Goal: Communication & Community: Answer question/provide support

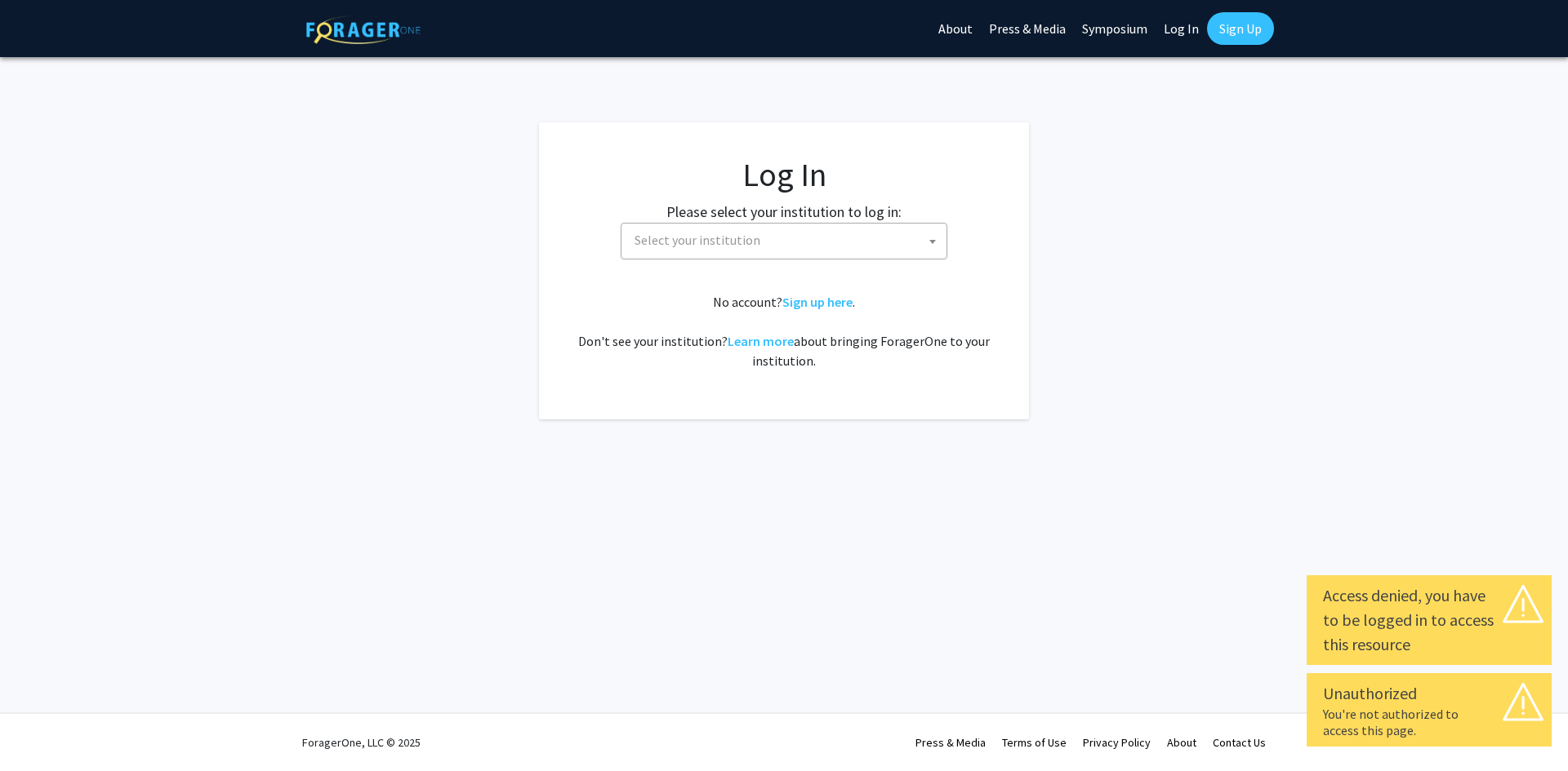
click at [708, 258] on span "Select your institution" at bounding box center [783, 241] width 326 height 37
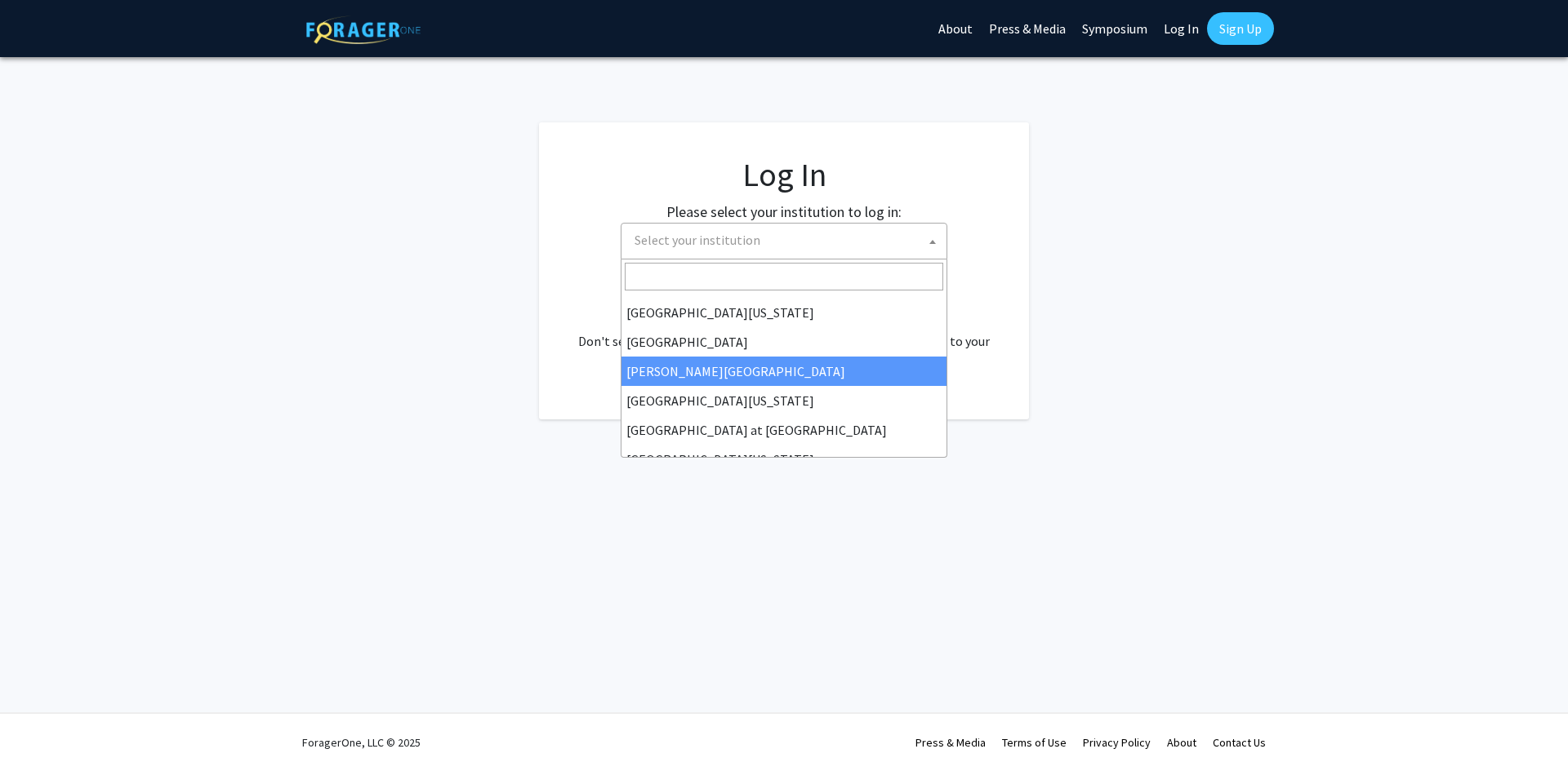
scroll to position [572, 0]
select select "13"
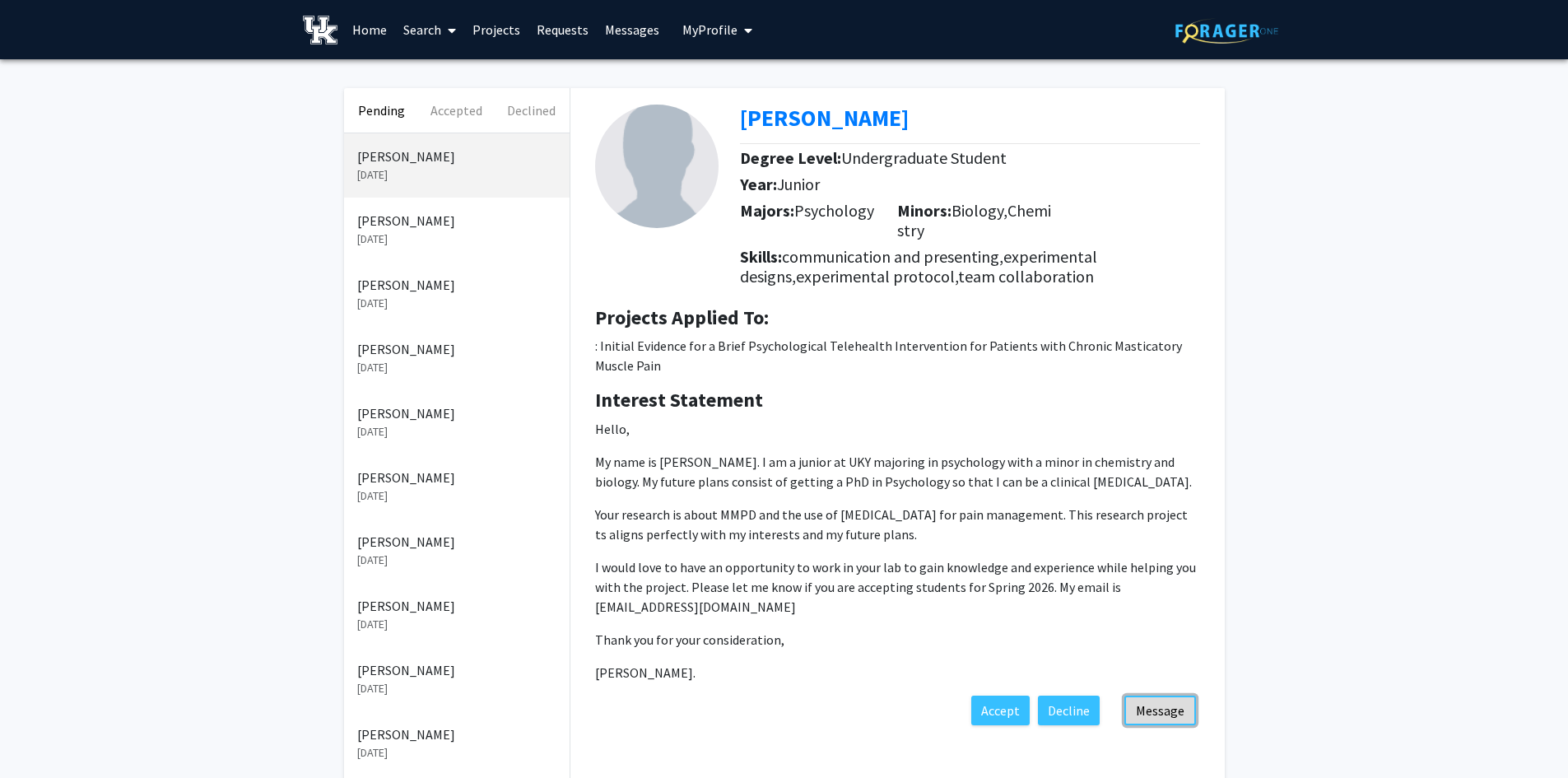
click at [1183, 711] on button "Message" at bounding box center [1160, 710] width 72 height 29
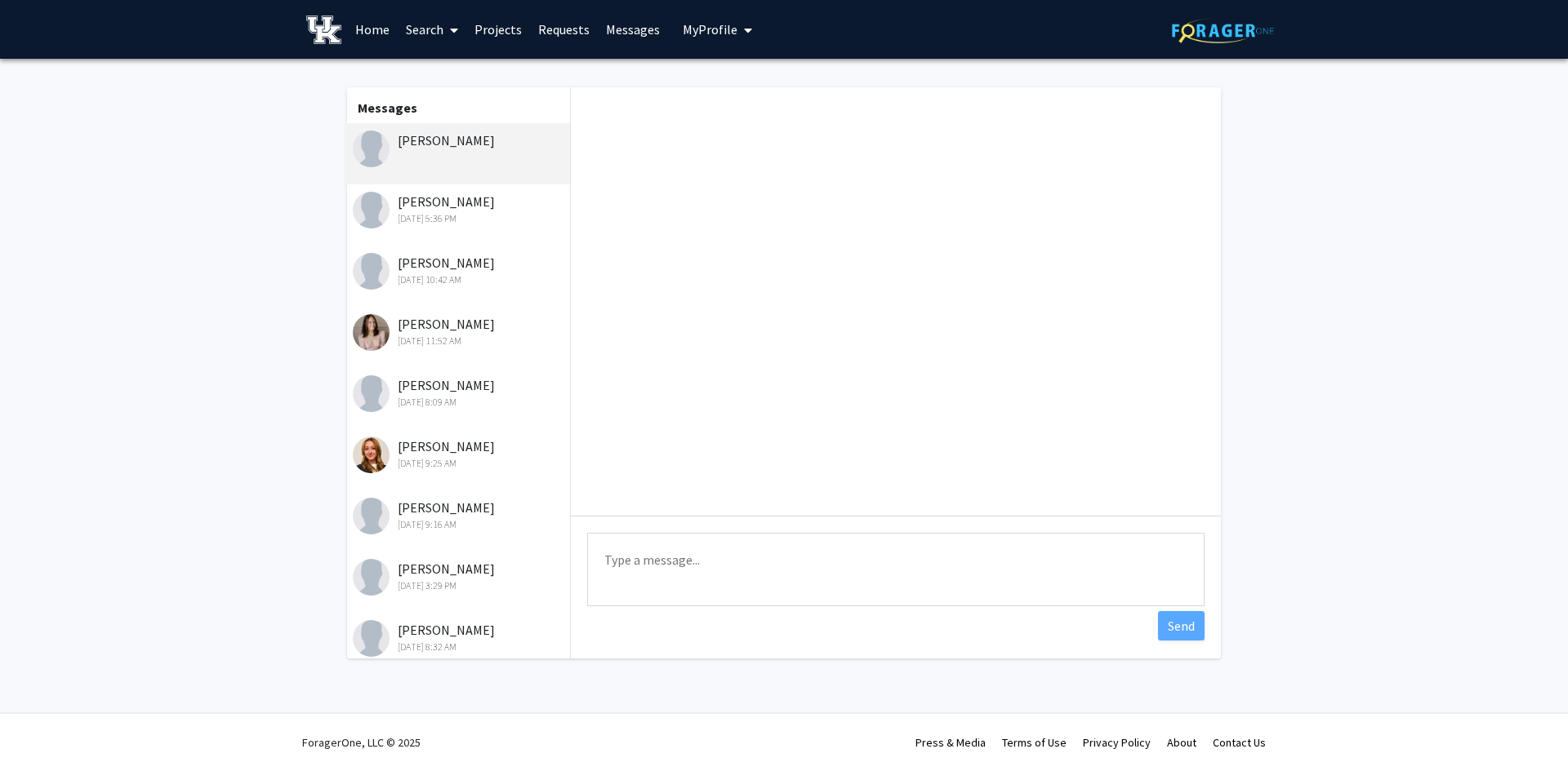
click at [790, 592] on textarea "Type a message" at bounding box center [895, 570] width 617 height 73
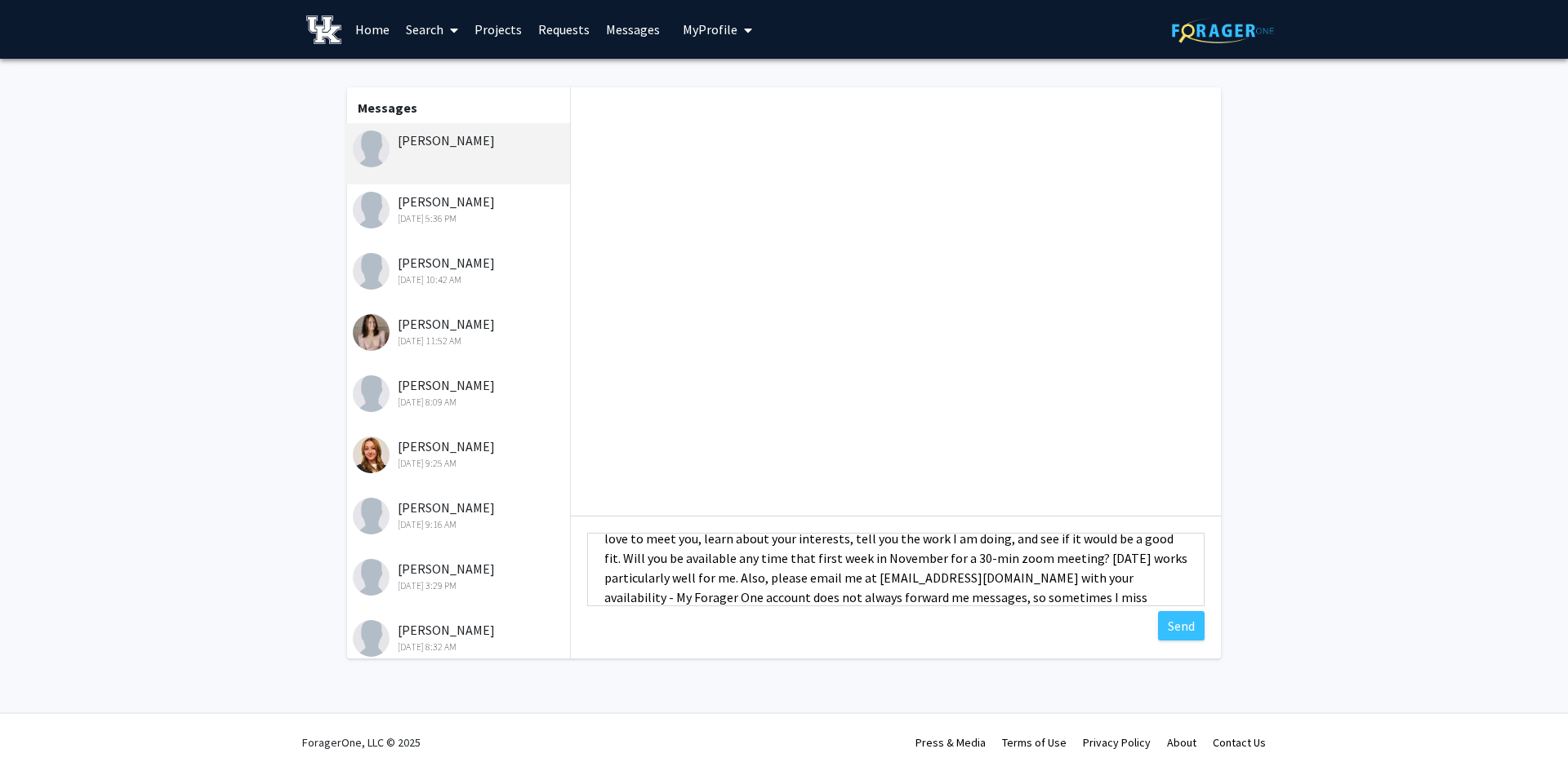
scroll to position [99, 0]
type textarea "Hi [PERSON_NAME], Thank you for reaching out to me and for expressing your inte…"
click at [1181, 620] on button "Send" at bounding box center [1181, 626] width 47 height 29
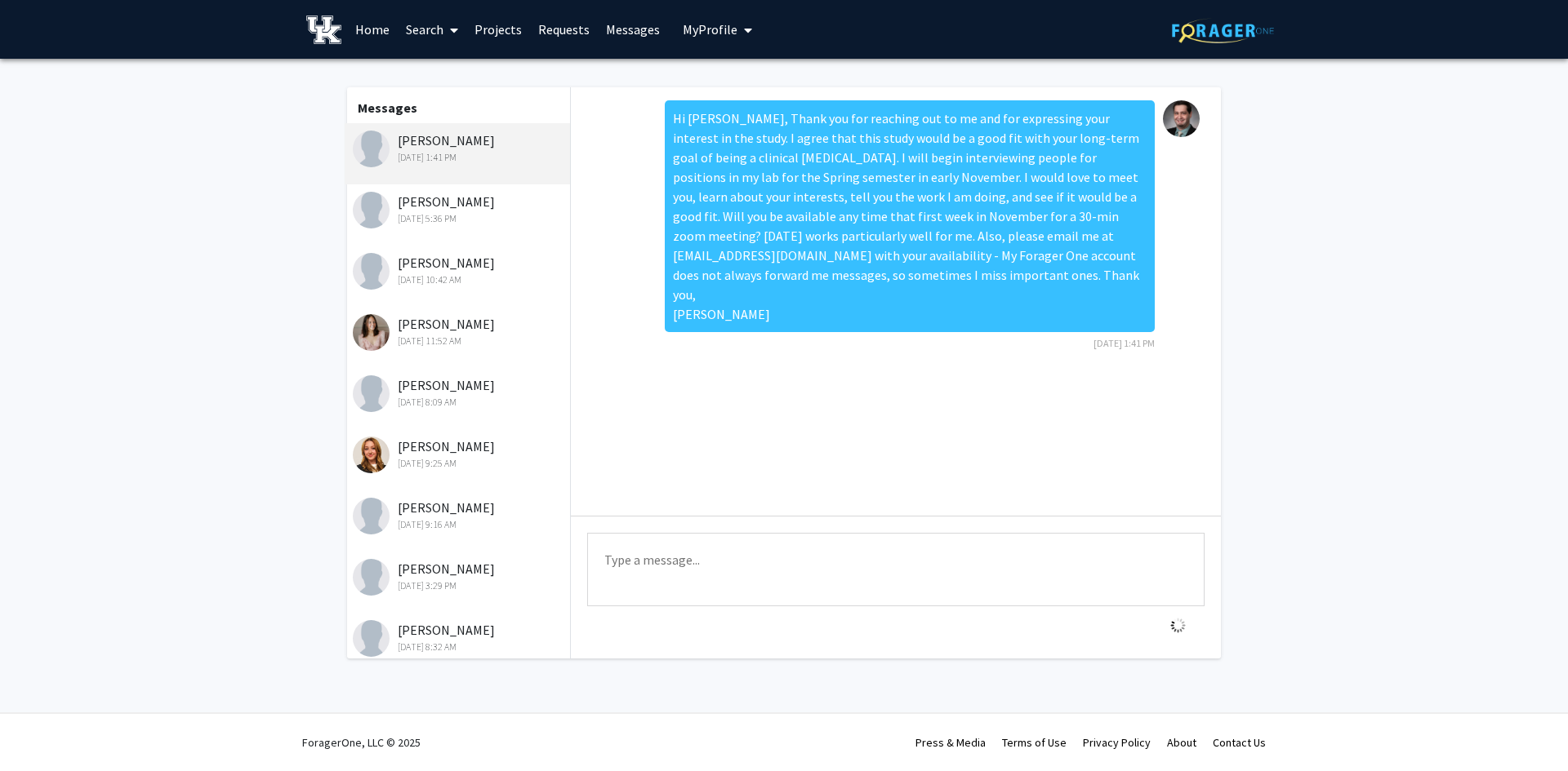
scroll to position [0, 0]
click at [418, 201] on div "[PERSON_NAME] [DATE] 5:36 PM" at bounding box center [459, 209] width 213 height 34
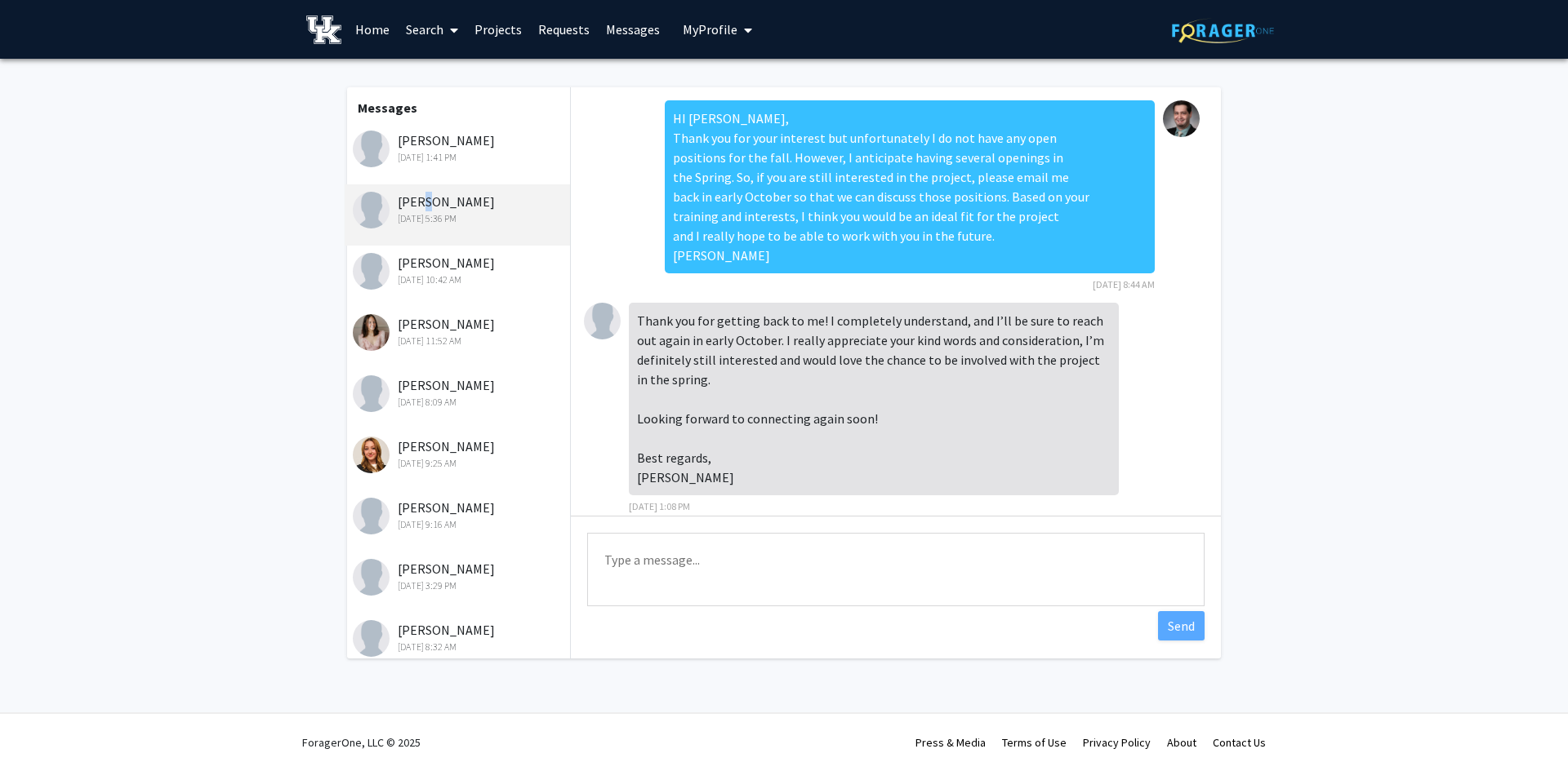
scroll to position [146, 0]
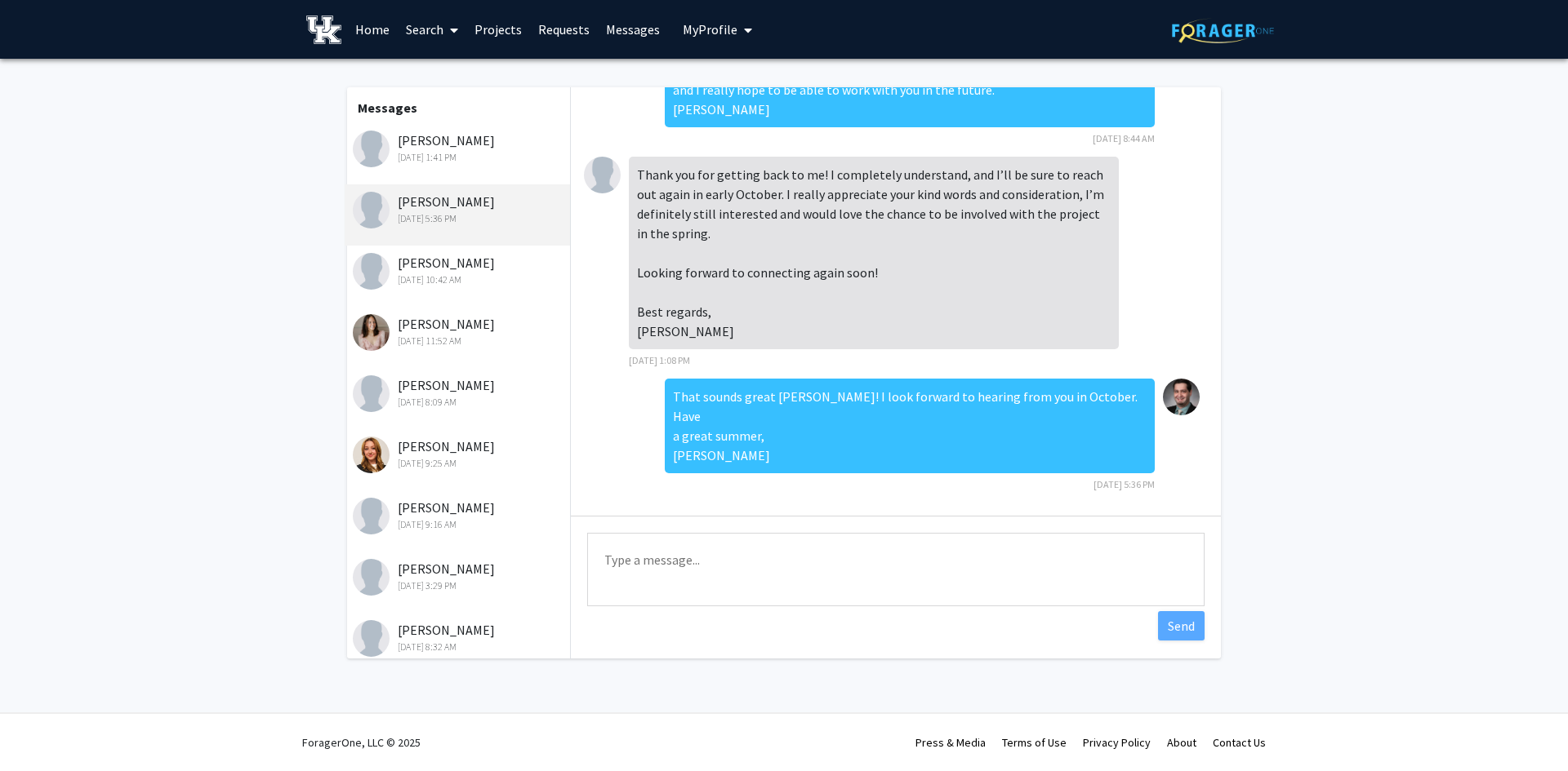
click at [431, 261] on div "[PERSON_NAME] [DATE] 10:42 AM" at bounding box center [459, 270] width 213 height 34
